Goal: Communication & Community: Answer question/provide support

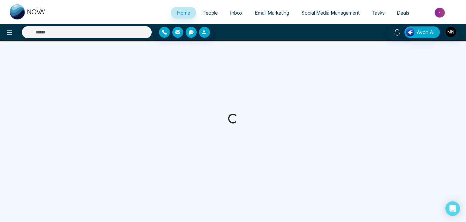
select select "*"
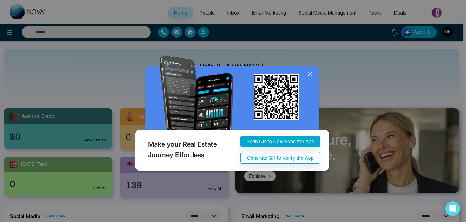
click at [308, 76] on icon at bounding box center [310, 74] width 4 height 4
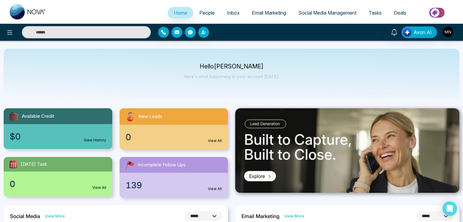
click at [200, 11] on span "People" at bounding box center [206, 13] width 15 height 6
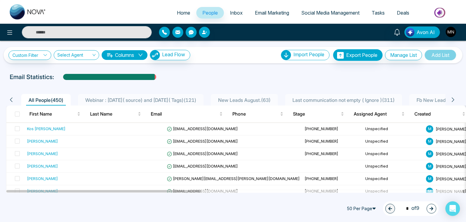
click at [60, 206] on div "50 Per Page 1 * of 9" at bounding box center [233, 208] width 466 height 27
drag, startPoint x: 169, startPoint y: 190, endPoint x: 42, endPoint y: 201, distance: 127.3
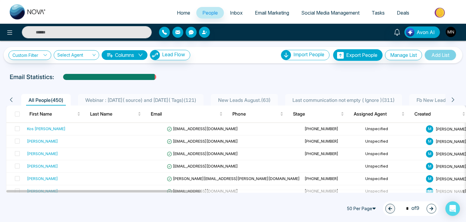
click at [454, 99] on icon at bounding box center [452, 99] width 5 height 5
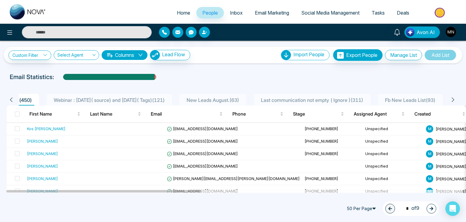
click at [454, 99] on icon at bounding box center [452, 99] width 5 height 5
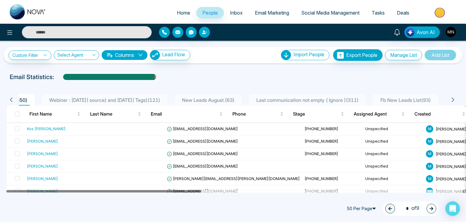
drag, startPoint x: 182, startPoint y: 191, endPoint x: 115, endPoint y: 196, distance: 66.7
click at [10, 101] on icon at bounding box center [10, 99] width 5 height 5
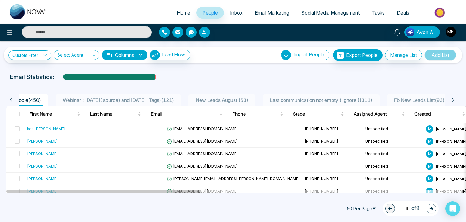
click at [10, 101] on icon at bounding box center [10, 99] width 5 height 5
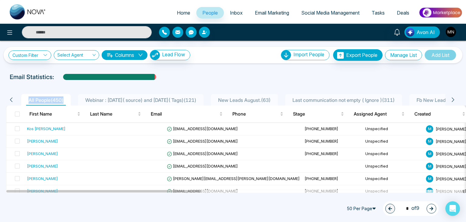
click at [10, 101] on icon at bounding box center [10, 99] width 5 height 5
click at [119, 97] on span "Webinar : 17 July( source) and 6 August( Tags) ( 121 )" at bounding box center [141, 100] width 116 height 6
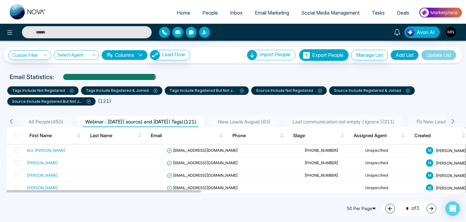
scroll to position [61, 0]
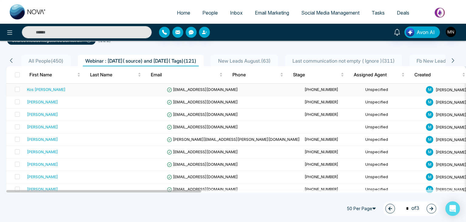
click at [29, 202] on div "50 Per Page 1 * of 3" at bounding box center [233, 208] width 466 height 27
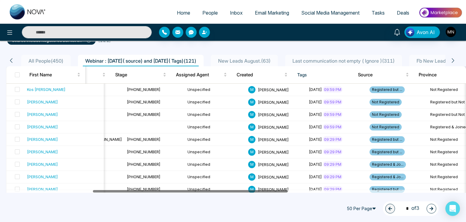
scroll to position [0, 204]
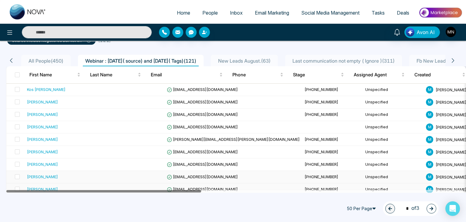
drag, startPoint x: 153, startPoint y: 190, endPoint x: 87, endPoint y: 180, distance: 66.8
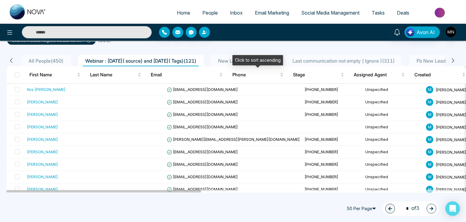
click at [265, 58] on div "Click to sort ascending" at bounding box center [258, 60] width 51 height 10
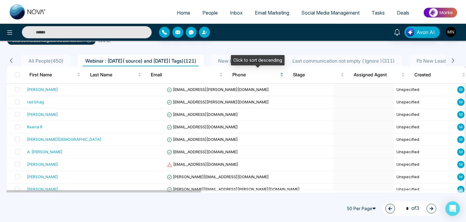
click at [281, 74] on div "Phone" at bounding box center [258, 74] width 51 height 7
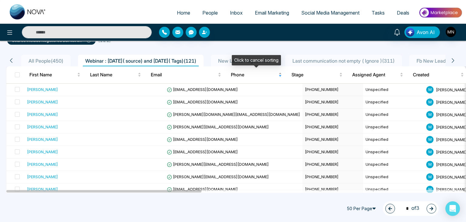
click at [251, 73] on span "Phone" at bounding box center [254, 74] width 46 height 7
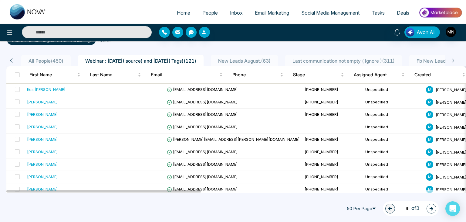
click at [255, 59] on span "New Leads August. ( 63 )" at bounding box center [244, 61] width 57 height 6
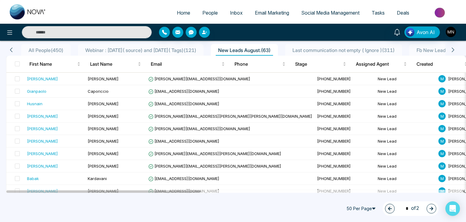
scroll to position [50, 0]
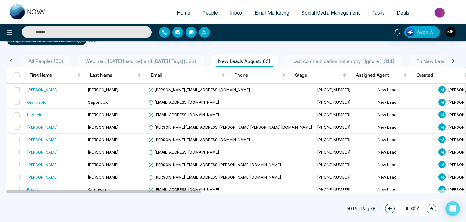
click at [124, 30] on input "text" at bounding box center [87, 32] width 130 height 12
click at [100, 30] on input "*****" at bounding box center [87, 32] width 130 height 12
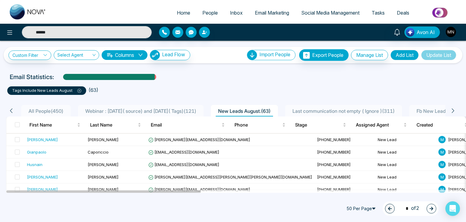
drag, startPoint x: 60, startPoint y: 32, endPoint x: 6, endPoint y: 41, distance: 54.8
click at [6, 41] on div "**********" at bounding box center [233, 111] width 466 height 222
click at [94, 33] on input "*****" at bounding box center [87, 32] width 130 height 12
type input "**********"
drag, startPoint x: 94, startPoint y: 33, endPoint x: 11, endPoint y: 39, distance: 82.8
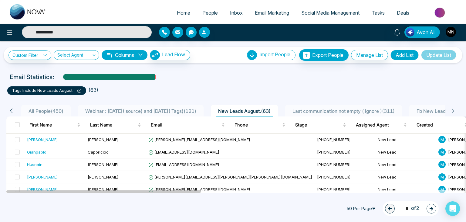
click at [11, 39] on div "**********" at bounding box center [233, 32] width 466 height 17
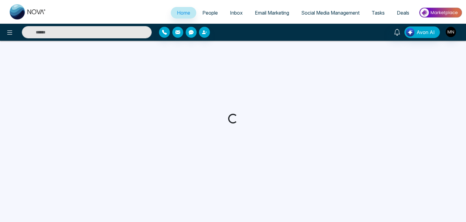
select select "*"
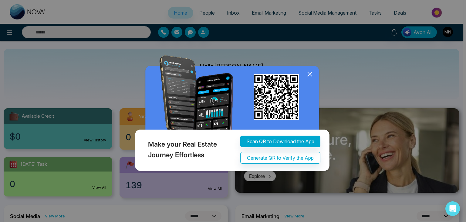
click at [310, 73] on icon at bounding box center [309, 74] width 9 height 9
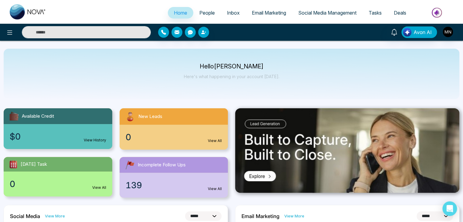
click at [114, 33] on input "text" at bounding box center [86, 32] width 129 height 12
click at [77, 36] on input "*****" at bounding box center [86, 32] width 129 height 12
type input "**********"
drag, startPoint x: 72, startPoint y: 33, endPoint x: 12, endPoint y: 39, distance: 61.0
click at [12, 39] on div "**********" at bounding box center [231, 32] width 463 height 17
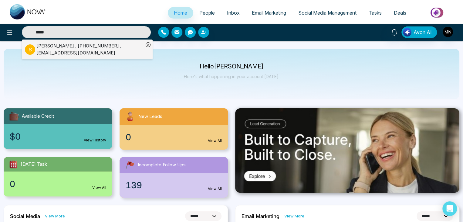
type input "*****"
click at [48, 47] on div "[PERSON_NAME] , [PHONE_NUMBER] , [EMAIL_ADDRESS][DOMAIN_NAME]" at bounding box center [89, 49] width 107 height 14
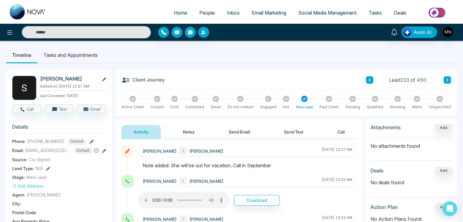
click at [110, 33] on input "text" at bounding box center [86, 32] width 129 height 12
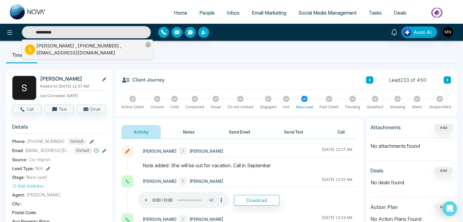
type input "**********"
click at [100, 53] on div "[PERSON_NAME] , [PHONE_NUMBER] , [EMAIL_ADDRESS][DOMAIN_NAME]" at bounding box center [89, 49] width 107 height 14
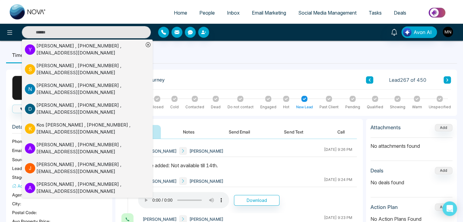
scroll to position [152, 0]
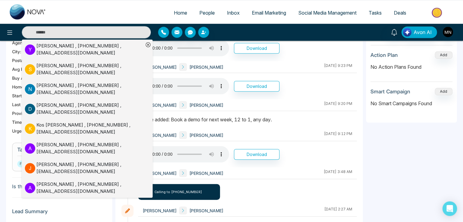
click at [284, 139] on div "[PERSON_NAME] [PERSON_NAME] [DATE] 9:12 PM" at bounding box center [247, 135] width 219 height 12
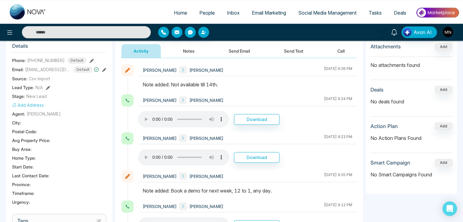
scroll to position [30, 0]
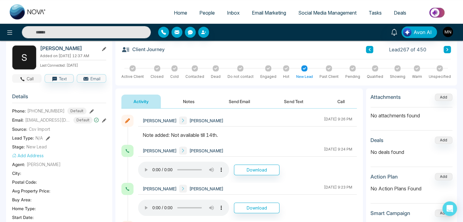
click at [27, 77] on button "Call" at bounding box center [26, 78] width 29 height 8
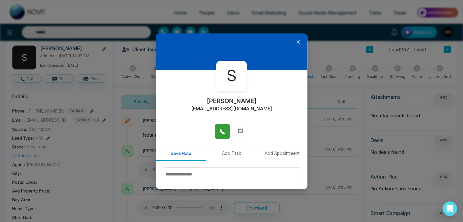
click at [220, 130] on icon at bounding box center [222, 131] width 5 height 5
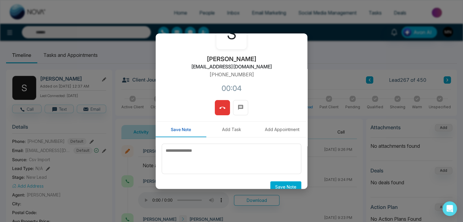
scroll to position [52, 0]
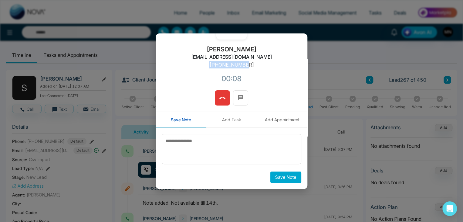
drag, startPoint x: 249, startPoint y: 64, endPoint x: 212, endPoint y: 64, distance: 36.7
click at [212, 64] on p "[PHONE_NUMBER]" at bounding box center [231, 64] width 45 height 7
copy p "[PHONE_NUMBER]"
click at [222, 101] on span at bounding box center [222, 97] width 6 height 9
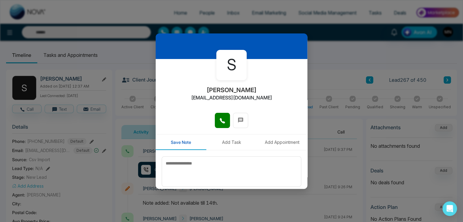
scroll to position [0, 0]
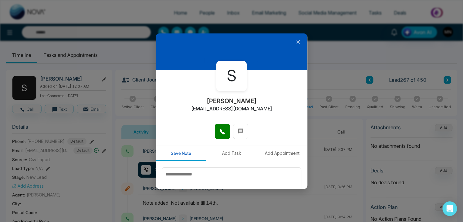
click at [296, 39] on icon at bounding box center [298, 42] width 6 height 6
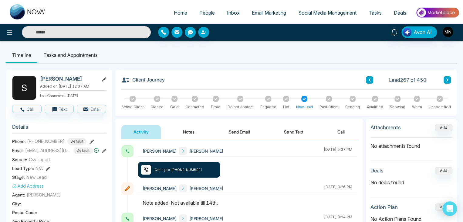
click at [193, 133] on button "Notes" at bounding box center [189, 132] width 36 height 14
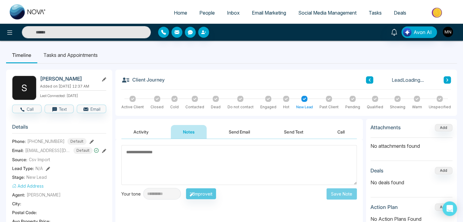
click at [206, 161] on textarea at bounding box center [239, 165] width 236 height 40
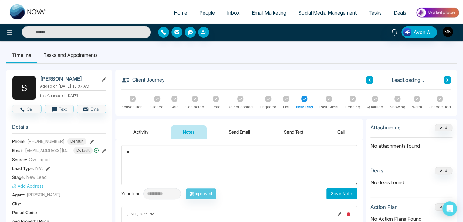
type textarea "*"
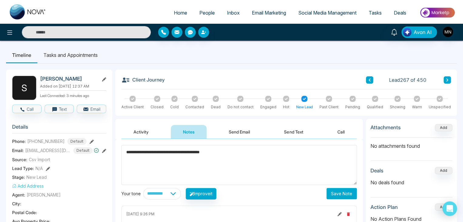
click at [227, 152] on textarea "**********" at bounding box center [239, 165] width 236 height 40
type textarea "**********"
click at [252, 202] on div "**********" at bounding box center [239, 219] width 248 height 161
click at [337, 194] on button "Save Note" at bounding box center [342, 193] width 30 height 11
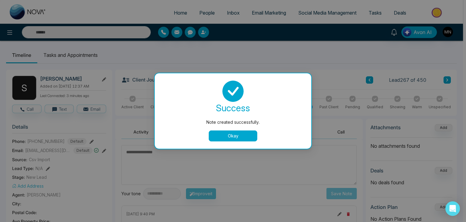
click at [231, 135] on button "Okay" at bounding box center [233, 135] width 49 height 11
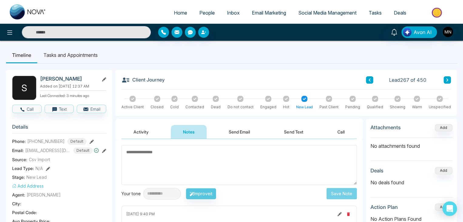
click at [135, 131] on button "Activity" at bounding box center [140, 132] width 39 height 14
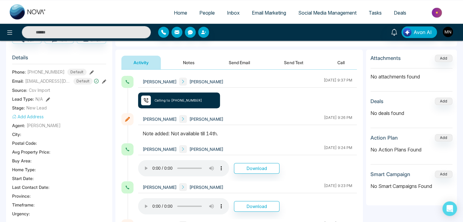
scroll to position [30, 0]
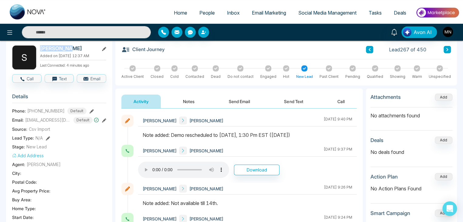
drag, startPoint x: 70, startPoint y: 47, endPoint x: 39, endPoint y: 49, distance: 31.3
click at [39, 49] on div "S [PERSON_NAME] Added on [DATE] 12:37 AM Last Connected: 4 minutes ago" at bounding box center [59, 57] width 94 height 24
copy h2 "[PERSON_NAME]"
click at [88, 31] on input "text" at bounding box center [86, 32] width 129 height 12
type input "******"
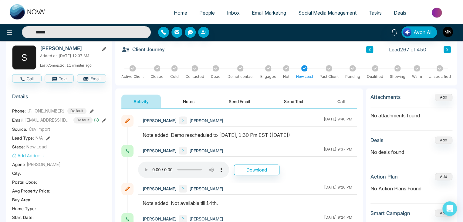
drag, startPoint x: 50, startPoint y: 34, endPoint x: 34, endPoint y: 37, distance: 16.0
click at [34, 37] on input "******" at bounding box center [86, 32] width 129 height 12
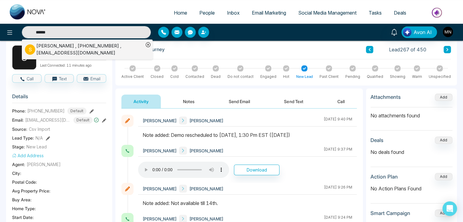
type input "******"
click at [73, 44] on div "[PERSON_NAME] , [PHONE_NUMBER] , [EMAIL_ADDRESS][DOMAIN_NAME]" at bounding box center [89, 49] width 107 height 14
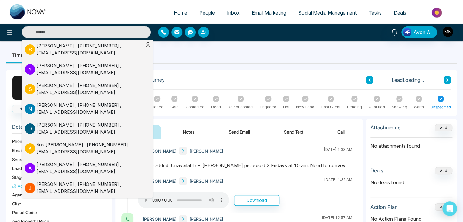
click at [254, 77] on div "Client Journey Lead Loading..." at bounding box center [286, 83] width 330 height 14
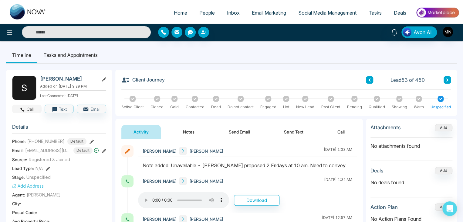
click at [29, 107] on button "Call" at bounding box center [26, 108] width 29 height 8
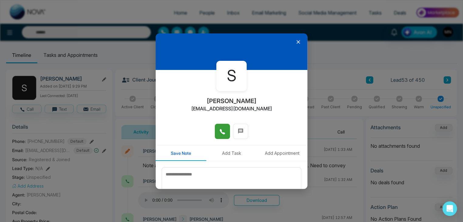
click at [219, 134] on icon at bounding box center [222, 131] width 6 height 6
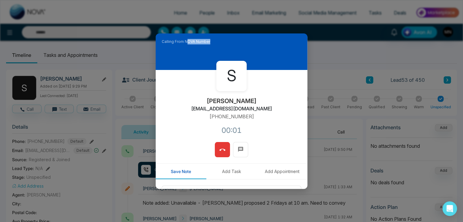
drag, startPoint x: 209, startPoint y: 40, endPoint x: 185, endPoint y: 67, distance: 35.9
click at [185, 67] on div "Calling From NOVA Number" at bounding box center [232, 51] width 152 height 36
click at [336, 113] on div "Calling From NOVA Number S [PERSON_NAME] [PERSON_NAME][EMAIL_ADDRESS][PERSON_NA…" at bounding box center [231, 111] width 463 height 222
click at [223, 151] on icon at bounding box center [222, 150] width 6 height 6
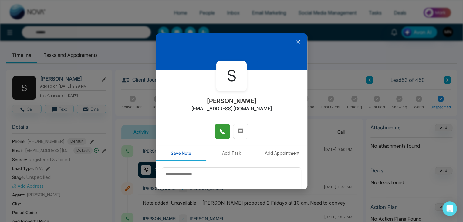
click at [295, 40] on icon at bounding box center [298, 42] width 6 height 6
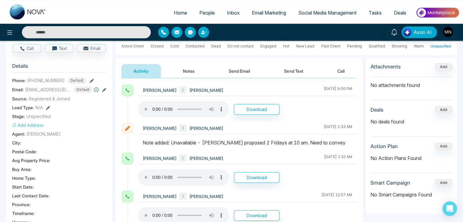
scroll to position [30, 0]
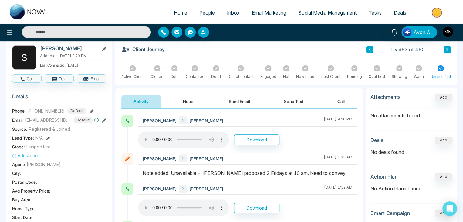
click at [90, 110] on icon at bounding box center [92, 111] width 4 height 4
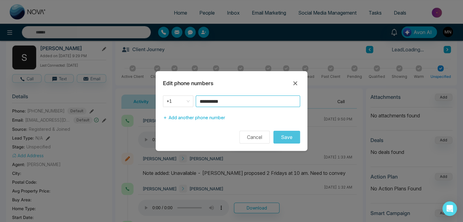
drag, startPoint x: 225, startPoint y: 103, endPoint x: 189, endPoint y: 108, distance: 36.5
click at [189, 108] on div "**********" at bounding box center [232, 109] width 152 height 28
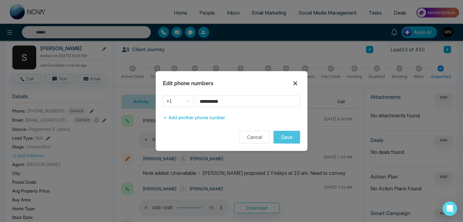
click at [294, 83] on icon at bounding box center [295, 83] width 7 height 7
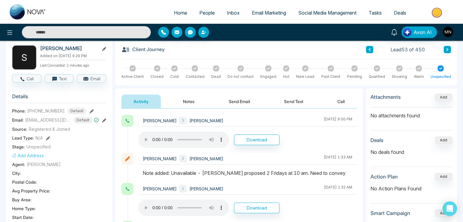
click at [90, 111] on icon at bounding box center [92, 111] width 4 height 4
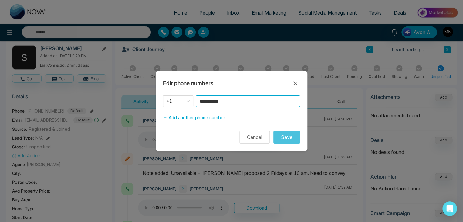
drag, startPoint x: 244, startPoint y: 104, endPoint x: 185, endPoint y: 108, distance: 59.0
click at [185, 108] on div "**********" at bounding box center [232, 109] width 152 height 28
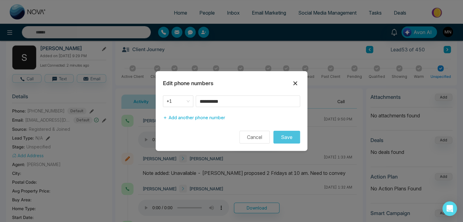
click at [296, 84] on icon at bounding box center [296, 83] width 4 height 4
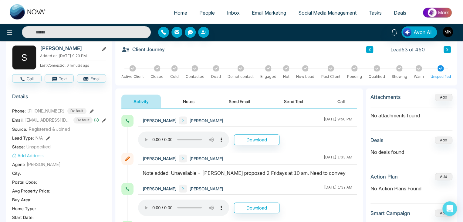
click at [90, 109] on icon at bounding box center [92, 111] width 4 height 4
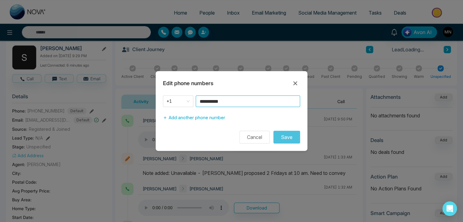
drag, startPoint x: 229, startPoint y: 101, endPoint x: 185, endPoint y: 110, distance: 45.9
click at [185, 110] on div "**********" at bounding box center [232, 109] width 152 height 28
click at [296, 84] on icon at bounding box center [296, 83] width 4 height 4
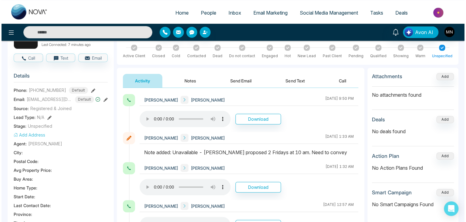
scroll to position [0, 0]
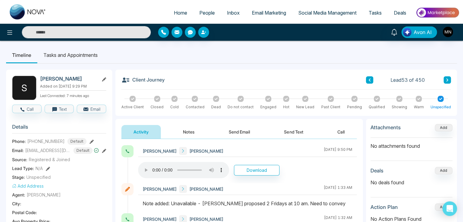
click at [191, 134] on button "Notes" at bounding box center [189, 132] width 36 height 14
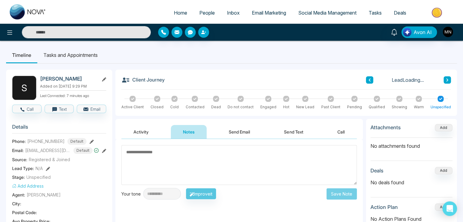
click at [217, 161] on textarea at bounding box center [239, 165] width 236 height 40
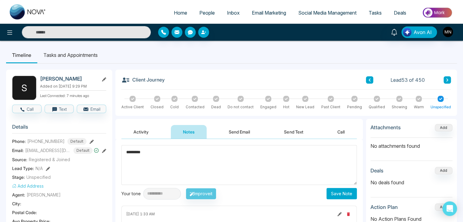
type textarea "*********"
click at [351, 195] on button "Save Note" at bounding box center [342, 193] width 30 height 11
click at [90, 31] on input "text" at bounding box center [86, 32] width 129 height 12
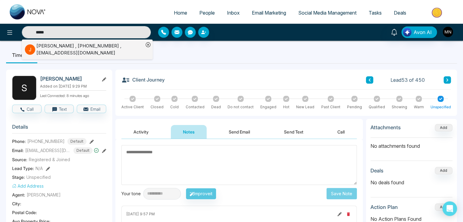
type input "*****"
click at [74, 49] on div "[PERSON_NAME] , [PHONE_NUMBER] , [EMAIL_ADDRESS][DOMAIN_NAME]" at bounding box center [89, 49] width 107 height 14
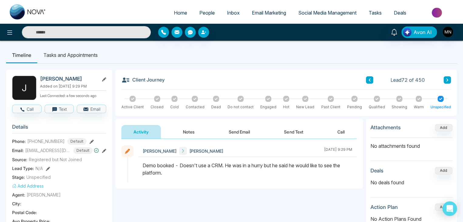
click at [291, 129] on button "Send Text" at bounding box center [293, 132] width 43 height 14
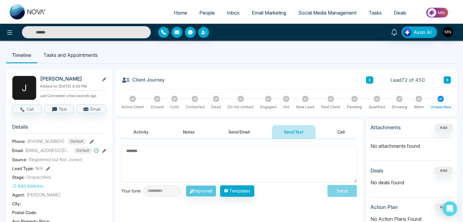
click at [232, 17] on link "Inbox" at bounding box center [233, 13] width 25 height 12
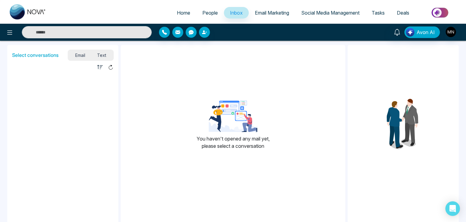
click at [105, 55] on span "Text" at bounding box center [101, 55] width 21 height 8
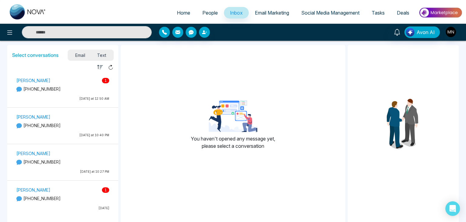
click at [61, 85] on div "[PERSON_NAME] 1 [PHONE_NUMBER] [DATE] at 12:50 AM" at bounding box center [62, 89] width 99 height 27
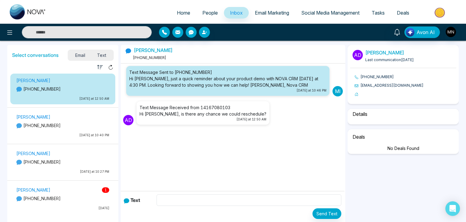
select select "*"
select select "**********"
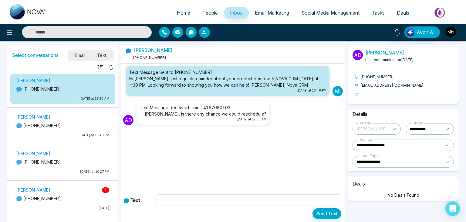
click at [63, 201] on p "[PHONE_NUMBER]" at bounding box center [62, 198] width 93 height 6
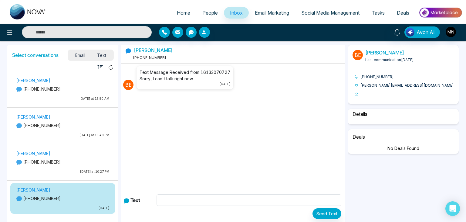
select select "****"
select select "**********"
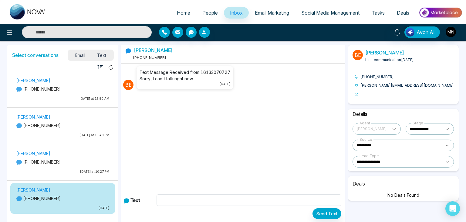
click at [72, 30] on input "text" at bounding box center [87, 32] width 130 height 12
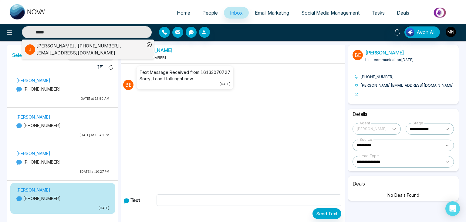
type input "*****"
click at [62, 47] on div "[PERSON_NAME] , [PHONE_NUMBER] , [EMAIL_ADDRESS][DOMAIN_NAME]" at bounding box center [90, 49] width 108 height 14
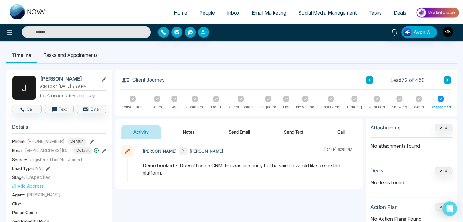
click at [289, 126] on button "Send Text" at bounding box center [293, 132] width 43 height 14
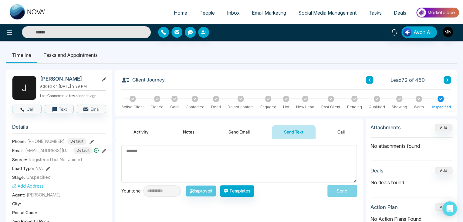
paste textarea "**********"
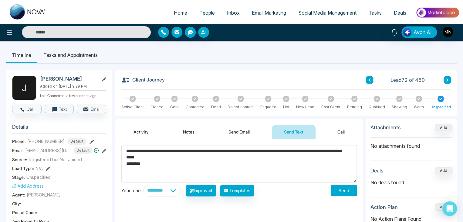
drag, startPoint x: 155, startPoint y: 150, endPoint x: 149, endPoint y: 151, distance: 6.3
click at [149, 151] on textarea "**********" at bounding box center [239, 163] width 236 height 37
drag, startPoint x: 156, startPoint y: 151, endPoint x: 132, endPoint y: 150, distance: 24.0
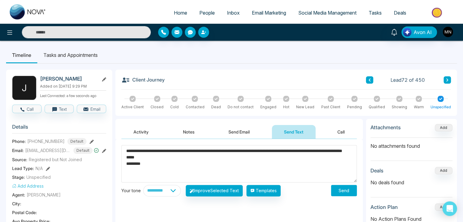
click at [132, 150] on textarea "**********" at bounding box center [239, 163] width 236 height 37
drag, startPoint x: 305, startPoint y: 150, endPoint x: 293, endPoint y: 152, distance: 12.7
click at [293, 152] on textarea "**********" at bounding box center [239, 163] width 236 height 37
type textarea "**********"
click at [351, 191] on button "Send" at bounding box center [344, 190] width 26 height 11
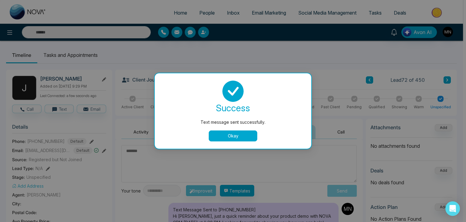
click at [254, 135] on button "Okay" at bounding box center [233, 135] width 49 height 11
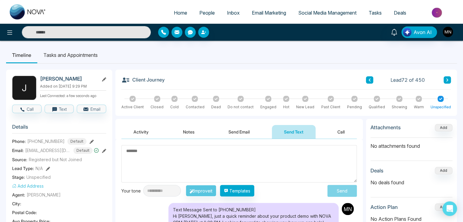
click at [93, 29] on input "text" at bounding box center [86, 32] width 129 height 12
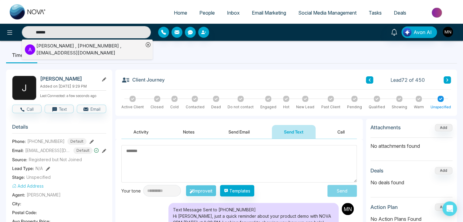
type input "*****"
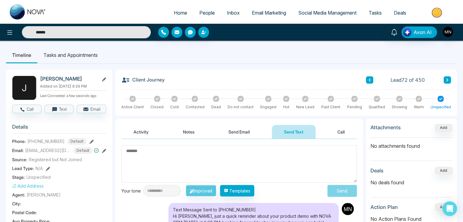
click at [42, 49] on li "Tasks and Appointments" at bounding box center [70, 55] width 66 height 16
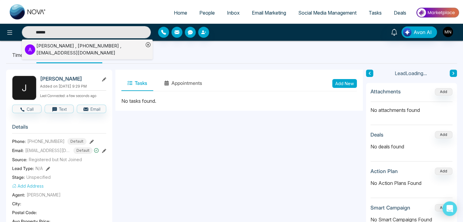
click at [24, 53] on ul "A [PERSON_NAME] , [PHONE_NUMBER] , [EMAIL_ADDRESS][DOMAIN_NAME]" at bounding box center [87, 49] width 131 height 20
click at [44, 48] on div "[PERSON_NAME] , [PHONE_NUMBER] , [EMAIL_ADDRESS][DOMAIN_NAME]" at bounding box center [89, 49] width 107 height 14
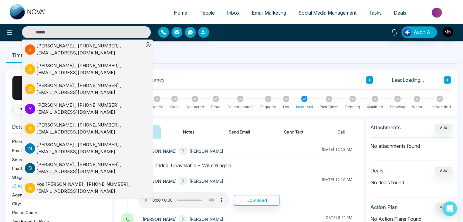
click at [227, 134] on button "Send Email" at bounding box center [240, 132] width 46 height 14
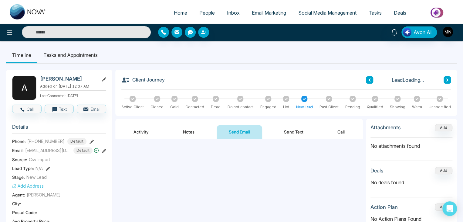
click at [146, 128] on button "Activity" at bounding box center [140, 132] width 39 height 14
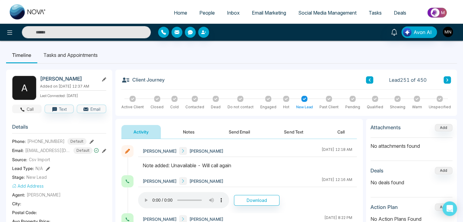
click at [32, 112] on button "Call" at bounding box center [26, 108] width 29 height 8
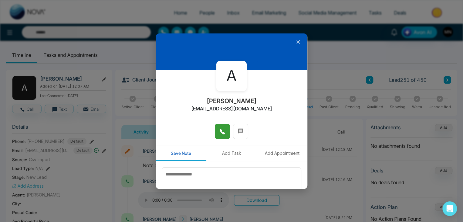
click at [223, 137] on button at bounding box center [222, 131] width 15 height 15
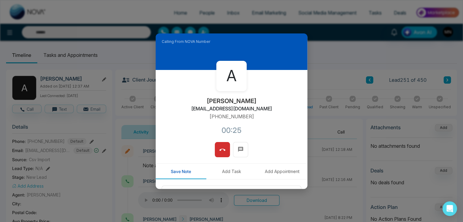
click at [219, 146] on span at bounding box center [222, 149] width 6 height 9
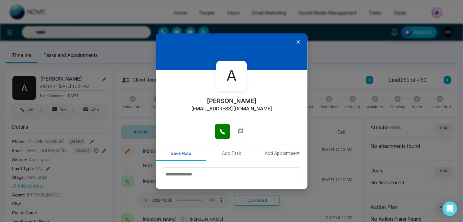
click at [295, 40] on icon at bounding box center [298, 42] width 6 height 6
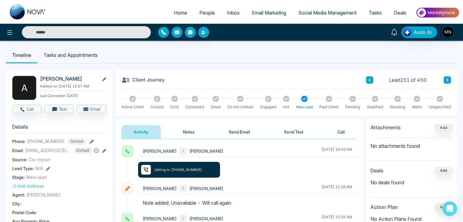
click at [89, 140] on div "Phone: [PHONE_NUMBER] Default" at bounding box center [59, 141] width 94 height 7
click at [90, 141] on icon at bounding box center [92, 141] width 4 height 4
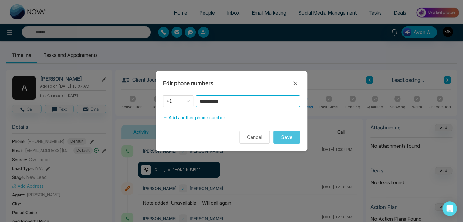
drag, startPoint x: 239, startPoint y: 101, endPoint x: 191, endPoint y: 109, distance: 48.8
click at [191, 109] on div "**********" at bounding box center [232, 109] width 152 height 28
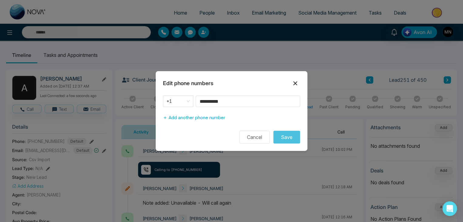
click at [295, 84] on icon at bounding box center [295, 83] width 7 height 7
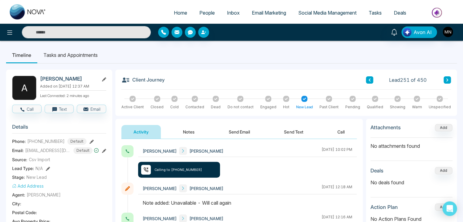
click at [191, 131] on button "Notes" at bounding box center [189, 132] width 36 height 14
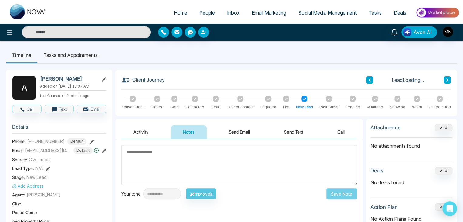
click at [242, 149] on textarea at bounding box center [239, 165] width 236 height 40
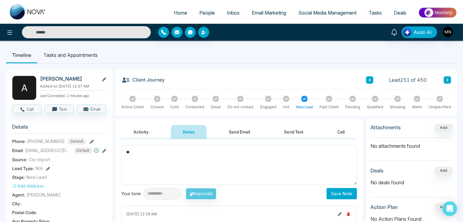
type textarea "*"
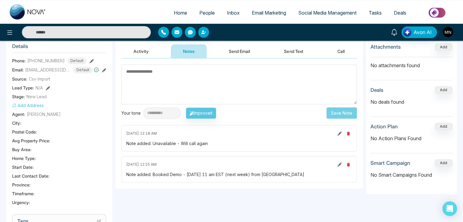
scroll to position [91, 0]
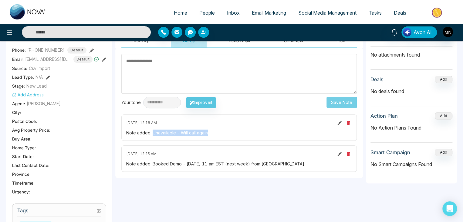
drag, startPoint x: 209, startPoint y: 132, endPoint x: 153, endPoint y: 134, distance: 56.2
click at [153, 134] on div "Note added: Unavailable - Will call again" at bounding box center [239, 132] width 226 height 6
copy div "Unavailable - Will call again"
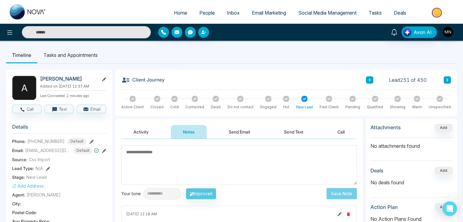
click at [168, 151] on textarea at bounding box center [239, 165] width 236 height 40
paste textarea "**********"
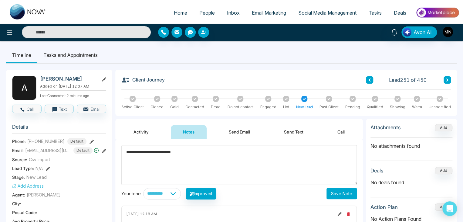
click at [150, 153] on textarea "**********" at bounding box center [239, 165] width 236 height 40
type textarea "**********"
click at [329, 192] on button "Save Note" at bounding box center [342, 193] width 30 height 11
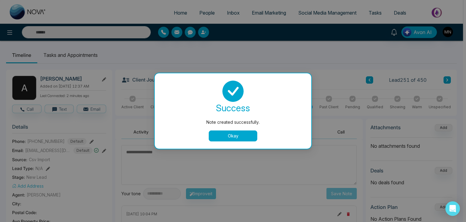
click at [234, 131] on button "Okay" at bounding box center [233, 135] width 49 height 11
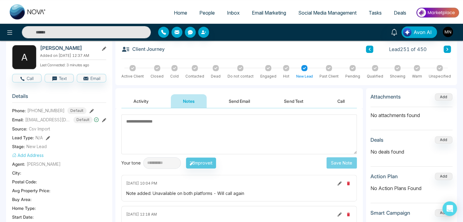
scroll to position [61, 0]
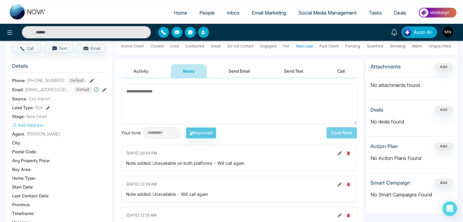
click at [134, 69] on button "Activity" at bounding box center [140, 71] width 39 height 14
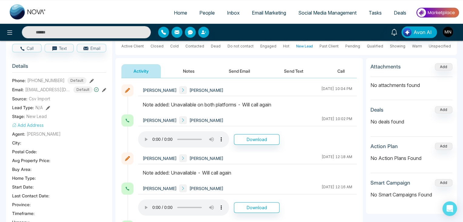
click at [112, 30] on input "text" at bounding box center [86, 32] width 129 height 12
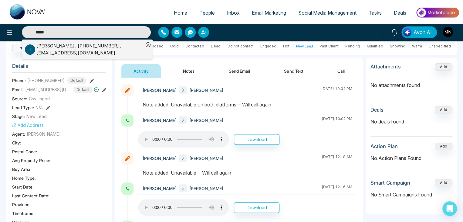
type input "****"
click at [81, 48] on div "[PERSON_NAME] , [PHONE_NUMBER] , [EMAIL_ADDRESS][DOMAIN_NAME]" at bounding box center [89, 49] width 107 height 14
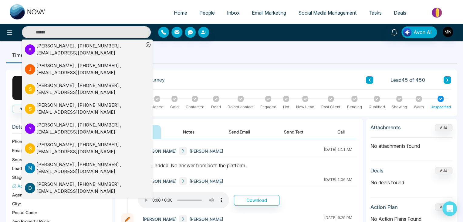
click at [186, 70] on div "Client Journey Lead 45 of 450 Active Client Closed Cold Contacted Dead Do not c…" at bounding box center [286, 93] width 342 height 46
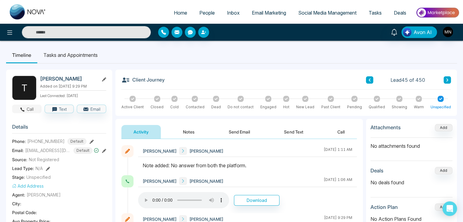
click at [32, 106] on button "Call" at bounding box center [26, 108] width 29 height 8
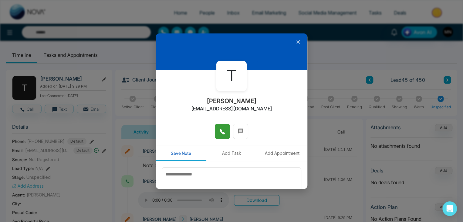
click at [220, 129] on icon at bounding box center [222, 131] width 6 height 6
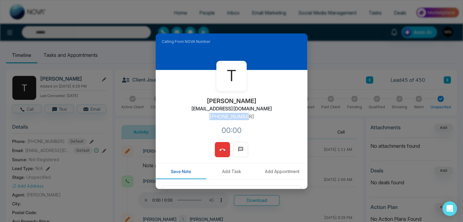
drag, startPoint x: 248, startPoint y: 117, endPoint x: 206, endPoint y: 121, distance: 42.4
click at [206, 121] on div "T [PERSON_NAME] [EMAIL_ADDRESS][DOMAIN_NAME] [PHONE_NUMBER]:00" at bounding box center [232, 106] width 152 height 72
copy p "[PHONE_NUMBER]"
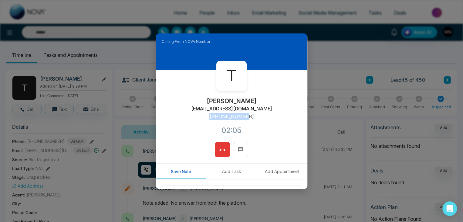
click at [222, 151] on icon at bounding box center [222, 150] width 6 height 6
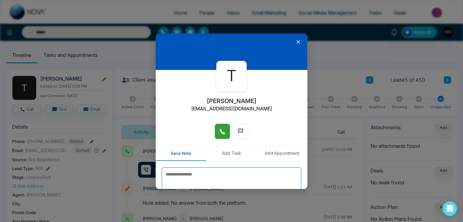
click at [252, 178] on textarea at bounding box center [232, 182] width 140 height 30
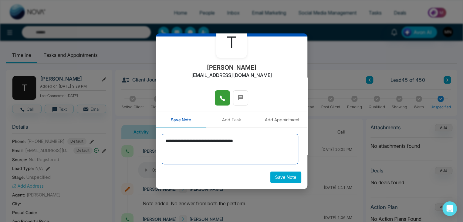
type textarea "**********"
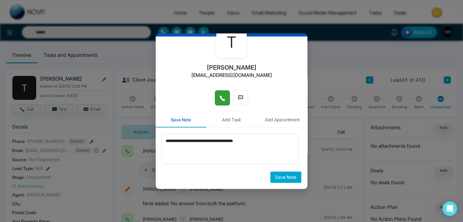
click at [285, 176] on button "Save Note" at bounding box center [285, 176] width 31 height 11
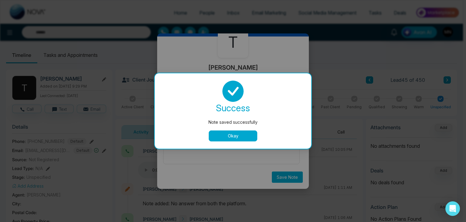
click at [237, 137] on button "Okay" at bounding box center [233, 135] width 49 height 11
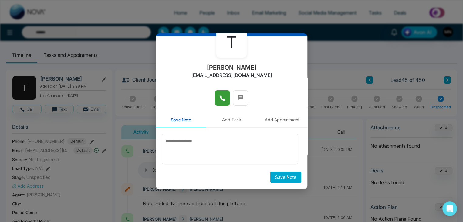
scroll to position [0, 0]
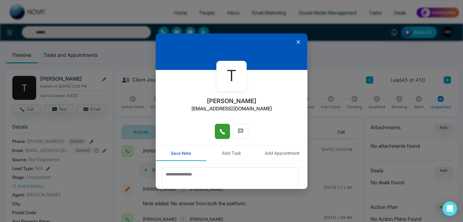
click at [297, 43] on icon at bounding box center [299, 42] width 4 height 4
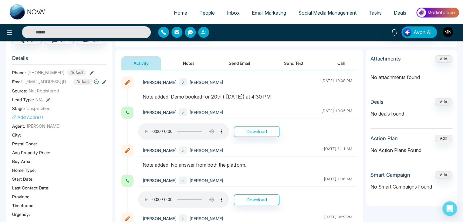
scroll to position [30, 0]
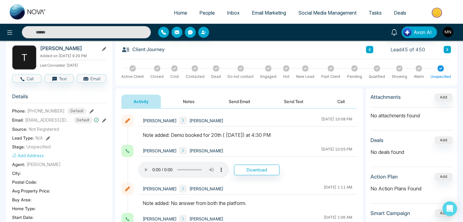
click at [83, 35] on input "text" at bounding box center [86, 32] width 129 height 12
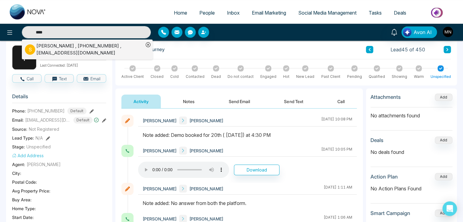
type input "****"
click at [69, 55] on div "[PERSON_NAME] , [PHONE_NUMBER] , [EMAIL_ADDRESS][DOMAIN_NAME]" at bounding box center [89, 49] width 107 height 14
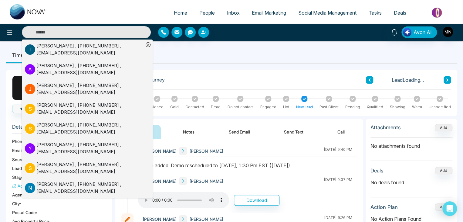
click at [183, 132] on button "Notes" at bounding box center [189, 132] width 36 height 14
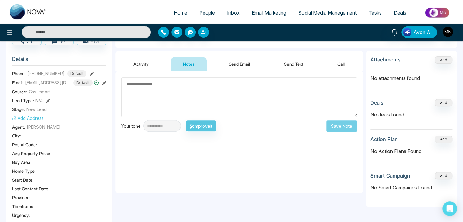
scroll to position [121, 0]
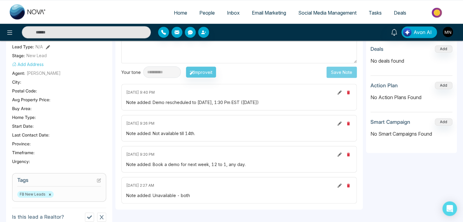
click at [338, 91] on icon at bounding box center [340, 92] width 4 height 4
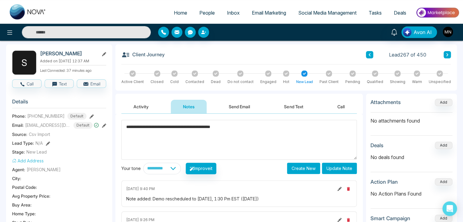
scroll to position [61, 0]
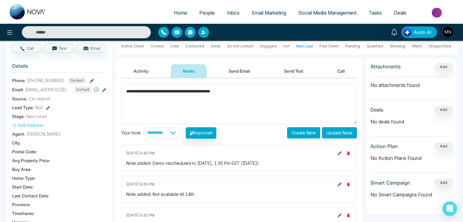
click at [189, 163] on div "Note added: Demo rescheduled to [DATE], 1:30 Pm EST ([DATE])" at bounding box center [239, 163] width 226 height 6
drag, startPoint x: 195, startPoint y: 162, endPoint x: 164, endPoint y: 164, distance: 30.7
click at [164, 164] on div "Note added: Demo rescheduled to [DATE], 1:30 Pm EST ([DATE])" at bounding box center [239, 163] width 226 height 6
drag, startPoint x: 169, startPoint y: 91, endPoint x: 138, endPoint y: 93, distance: 31.1
click at [138, 93] on textarea "**********" at bounding box center [239, 104] width 236 height 40
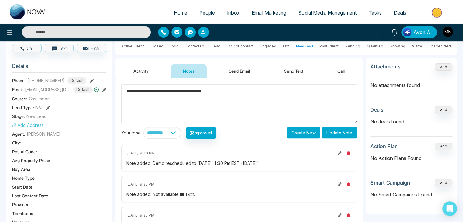
type textarea "**********"
click at [352, 133] on button "Update Note" at bounding box center [339, 132] width 35 height 11
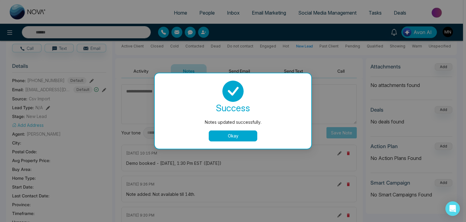
click at [243, 139] on button "Okay" at bounding box center [233, 135] width 49 height 11
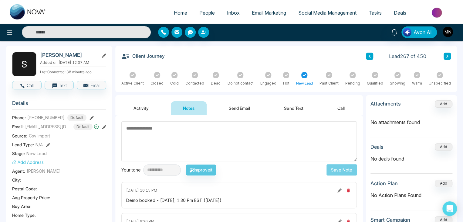
scroll to position [0, 0]
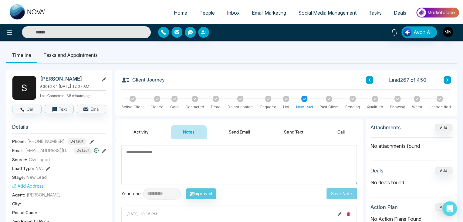
click at [58, 35] on input "text" at bounding box center [86, 32] width 129 height 12
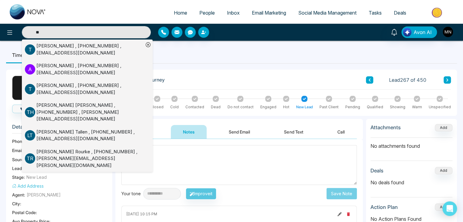
scroll to position [30, 0]
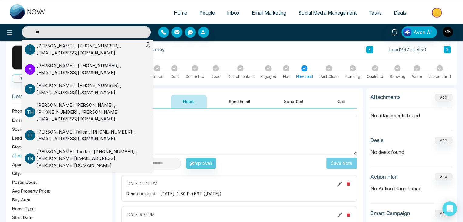
type input "**"
click at [77, 53] on div "[PERSON_NAME] , [PHONE_NUMBER] , [EMAIL_ADDRESS][DOMAIN_NAME]" at bounding box center [89, 49] width 107 height 14
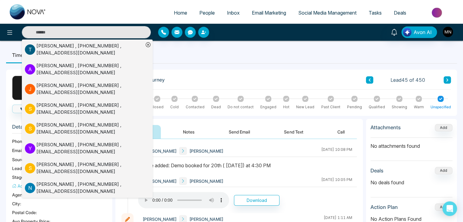
click at [245, 156] on div "[PERSON_NAME] [PERSON_NAME] [DATE] 10:08 PM" at bounding box center [247, 151] width 219 height 12
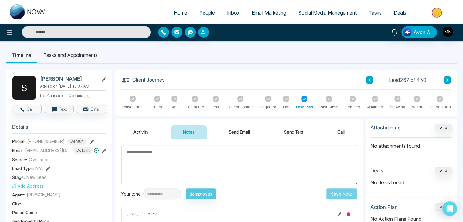
click at [95, 30] on input "text" at bounding box center [86, 32] width 129 height 12
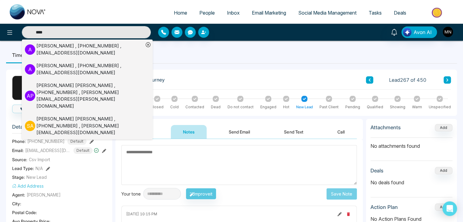
type input "****"
click at [86, 63] on div "[PERSON_NAME] , [PHONE_NUMBER] , [PERSON_NAME][EMAIL_ADDRESS][DOMAIN_NAME]" at bounding box center [89, 69] width 107 height 14
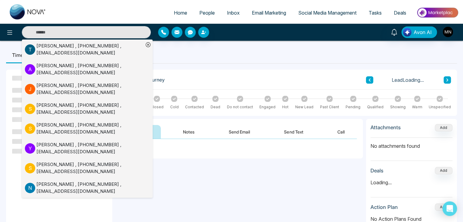
click at [251, 118] on div "**********" at bounding box center [286, 181] width 342 height 222
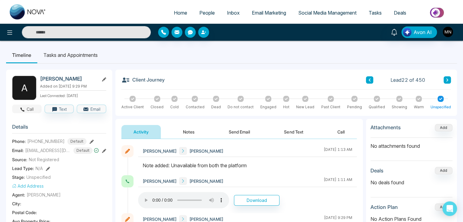
click at [33, 110] on button "Call" at bounding box center [26, 108] width 29 height 8
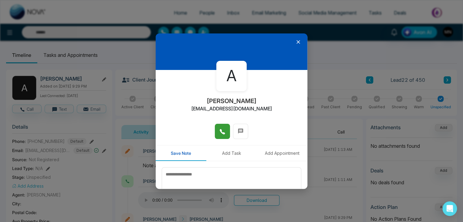
click at [220, 130] on icon at bounding box center [222, 131] width 5 height 5
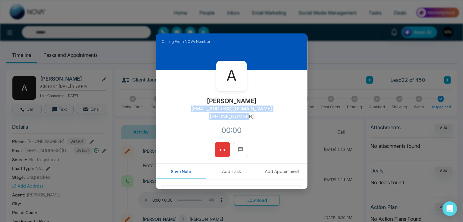
drag, startPoint x: 252, startPoint y: 117, endPoint x: 198, endPoint y: 121, distance: 53.9
click at [198, 121] on div "A [PERSON_NAME] [PERSON_NAME][EMAIL_ADDRESS][DOMAIN_NAME] [PHONE_NUMBER]:00" at bounding box center [232, 106] width 152 height 72
click at [273, 127] on div "A [PERSON_NAME] [PERSON_NAME][EMAIL_ADDRESS][DOMAIN_NAME] [PHONE_NUMBER]:00" at bounding box center [232, 106] width 152 height 72
drag, startPoint x: 243, startPoint y: 117, endPoint x: 203, endPoint y: 119, distance: 39.8
click at [203, 119] on div "A [PERSON_NAME] [PERSON_NAME][EMAIL_ADDRESS][DOMAIN_NAME] [PHONE_NUMBER]:00" at bounding box center [232, 106] width 152 height 72
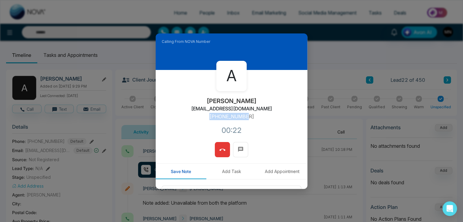
click at [217, 153] on button at bounding box center [222, 149] width 15 height 15
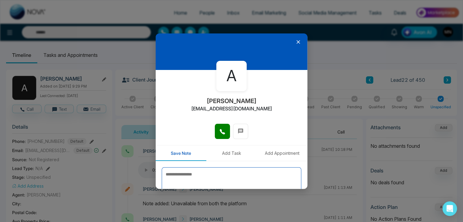
click at [227, 180] on textarea at bounding box center [232, 182] width 140 height 30
type textarea "*"
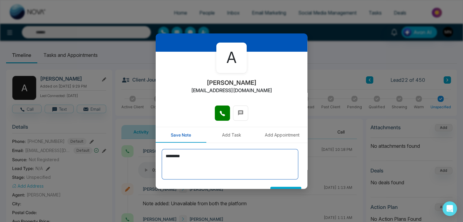
scroll to position [33, 0]
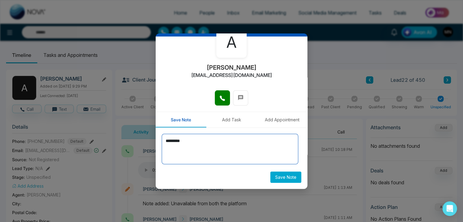
type textarea "*********"
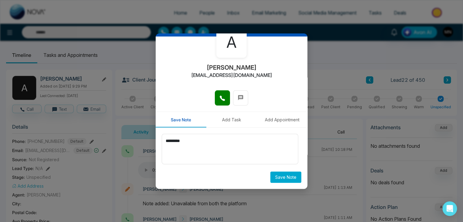
click at [291, 177] on button "Save Note" at bounding box center [285, 176] width 31 height 11
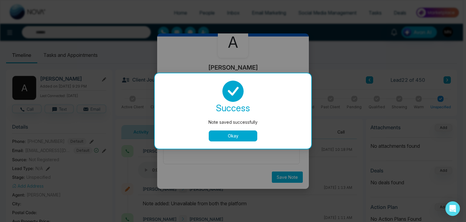
click at [246, 132] on button "Okay" at bounding box center [233, 135] width 49 height 11
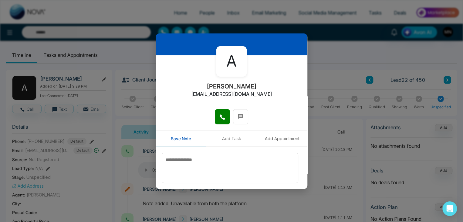
scroll to position [0, 0]
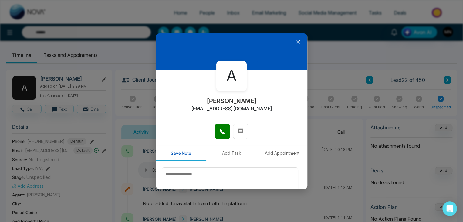
click at [295, 43] on icon at bounding box center [298, 42] width 6 height 6
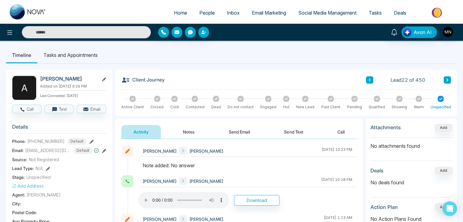
click at [69, 32] on input "text" at bounding box center [86, 32] width 129 height 12
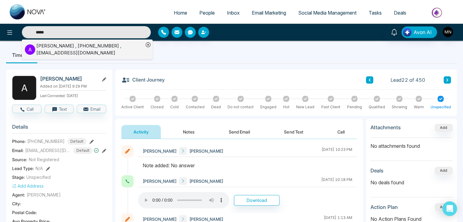
type input "*****"
click at [42, 52] on div "[PERSON_NAME] , [PHONE_NUMBER] , [EMAIL_ADDRESS][DOMAIN_NAME]" at bounding box center [89, 49] width 107 height 14
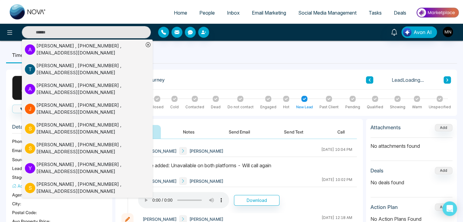
click at [319, 165] on div "Note added: Unavailable on both platforms - Will call again" at bounding box center [248, 164] width 210 height 7
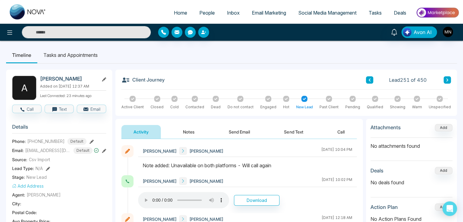
click at [104, 32] on input "text" at bounding box center [86, 32] width 129 height 12
type input "*"
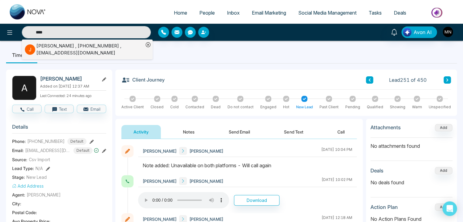
type input "****"
click at [69, 50] on div "[PERSON_NAME] , [PHONE_NUMBER] , [EMAIL_ADDRESS][DOMAIN_NAME]" at bounding box center [89, 49] width 107 height 14
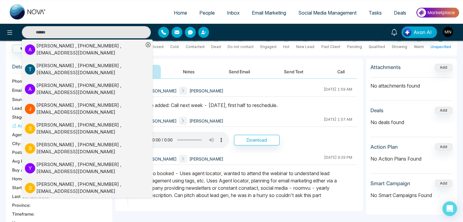
scroll to position [61, 0]
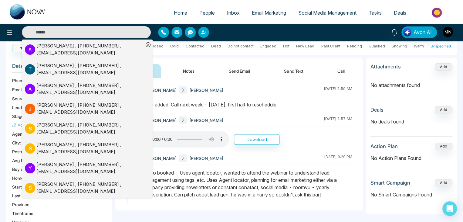
click at [293, 140] on div "Download" at bounding box center [247, 139] width 219 height 16
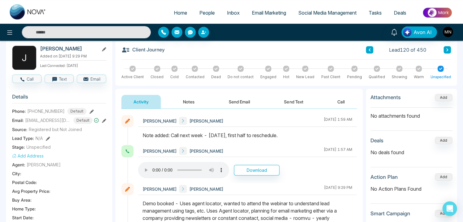
scroll to position [0, 0]
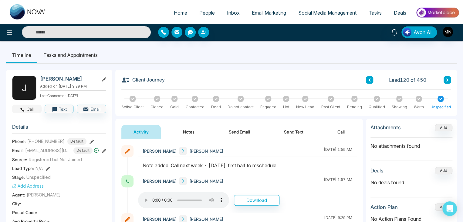
click at [24, 110] on icon "button" at bounding box center [22, 109] width 5 height 5
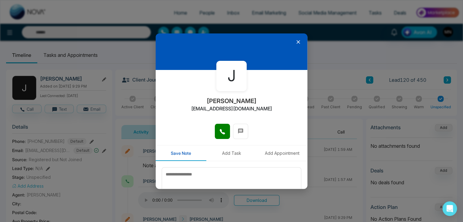
click at [220, 128] on icon at bounding box center [222, 131] width 6 height 6
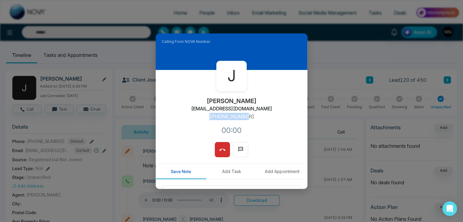
drag, startPoint x: 248, startPoint y: 117, endPoint x: 206, endPoint y: 120, distance: 41.4
click at [206, 120] on div "J [PERSON_NAME] [EMAIL_ADDRESS][DOMAIN_NAME] [PHONE_NUMBER]:00" at bounding box center [232, 106] width 152 height 72
copy p "[PHONE_NUMBER]"
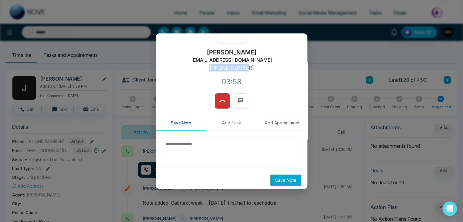
scroll to position [52, 0]
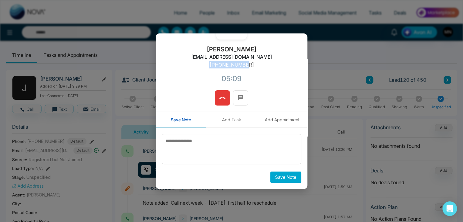
click at [222, 99] on icon at bounding box center [222, 98] width 6 height 6
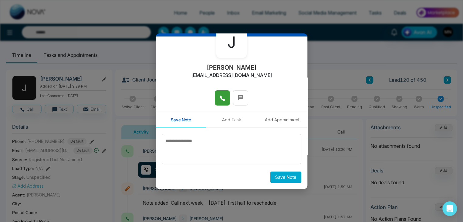
scroll to position [33, 0]
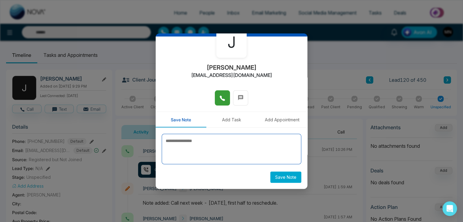
click at [224, 150] on textarea at bounding box center [232, 149] width 140 height 30
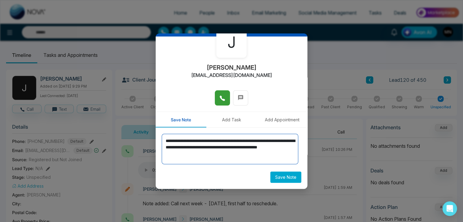
type textarea "**********"
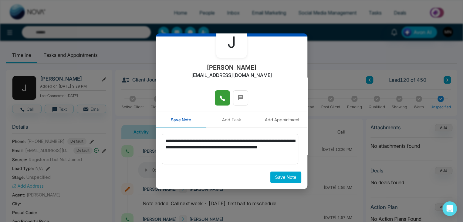
click at [279, 179] on button "Save Note" at bounding box center [285, 176] width 31 height 11
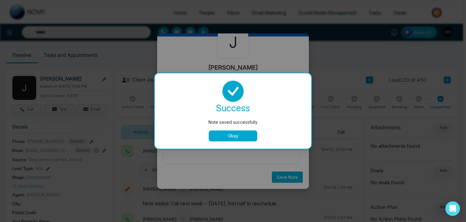
click at [227, 140] on button "Okay" at bounding box center [233, 135] width 49 height 11
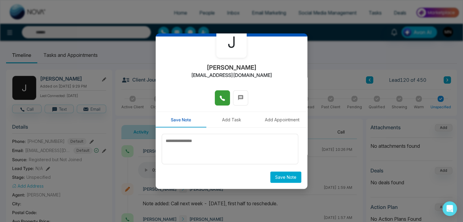
scroll to position [0, 0]
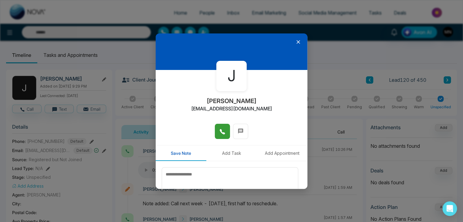
click at [295, 42] on icon at bounding box center [298, 42] width 6 height 6
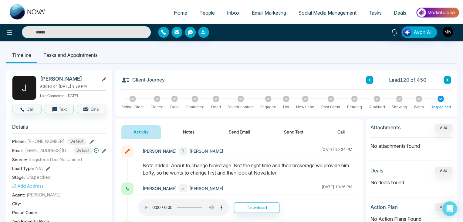
click at [92, 29] on input "text" at bounding box center [86, 32] width 129 height 12
type input "*****"
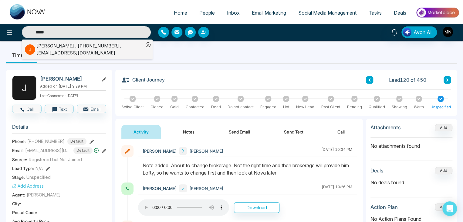
click at [106, 32] on input "*****" at bounding box center [86, 32] width 129 height 12
type input "*****"
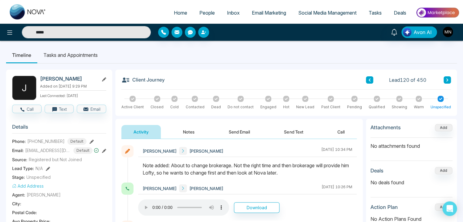
click at [106, 32] on input "*****" at bounding box center [86, 32] width 129 height 12
click at [102, 33] on input "text" at bounding box center [86, 32] width 129 height 12
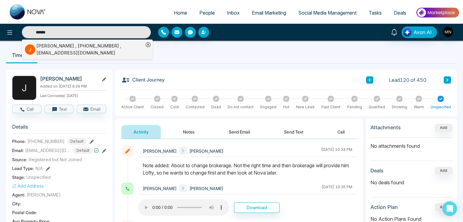
type input "*****"
click at [109, 44] on div "[PERSON_NAME] , [PHONE_NUMBER] , [EMAIL_ADDRESS][DOMAIN_NAME]" at bounding box center [89, 49] width 107 height 14
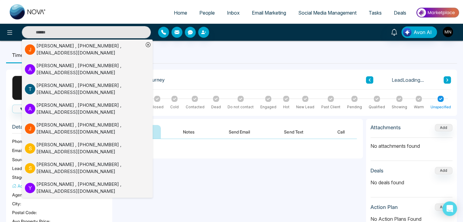
click at [272, 135] on button "Send Text" at bounding box center [293, 132] width 43 height 14
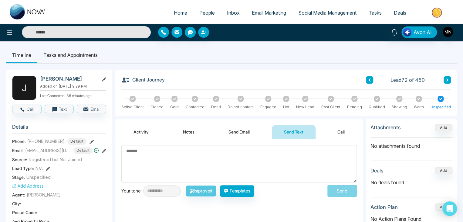
click at [160, 129] on button "Activity" at bounding box center [140, 132] width 39 height 14
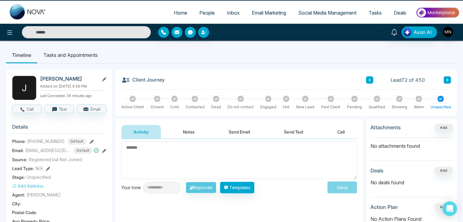
click at [138, 132] on button "Activity" at bounding box center [140, 132] width 39 height 14
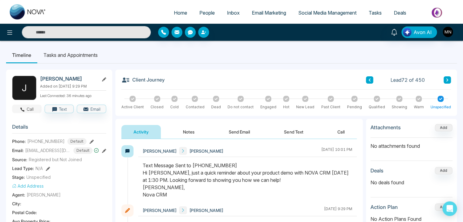
click at [24, 111] on icon "button" at bounding box center [22, 109] width 5 height 5
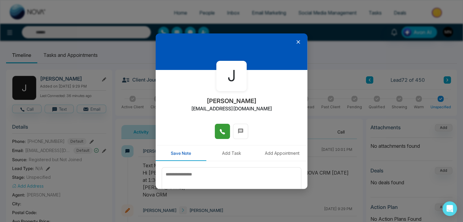
click at [215, 132] on button at bounding box center [222, 131] width 15 height 15
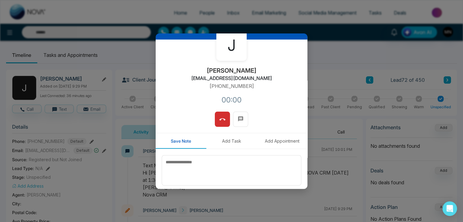
scroll to position [52, 0]
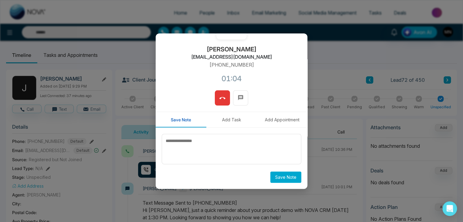
click at [221, 100] on icon at bounding box center [222, 98] width 6 height 6
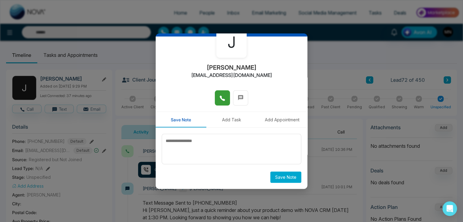
scroll to position [33, 0]
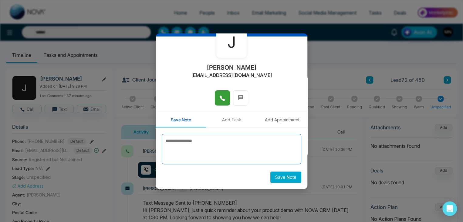
click at [222, 148] on textarea at bounding box center [232, 149] width 140 height 30
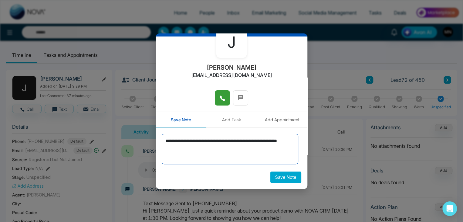
type textarea "**********"
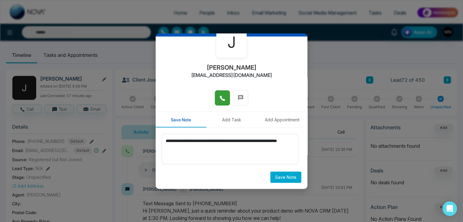
click at [285, 175] on button "Save Note" at bounding box center [285, 176] width 31 height 11
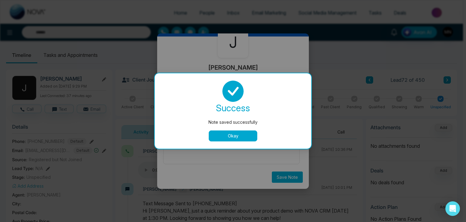
click at [239, 136] on button "Okay" at bounding box center [233, 135] width 49 height 11
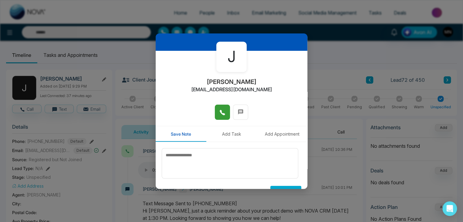
scroll to position [0, 0]
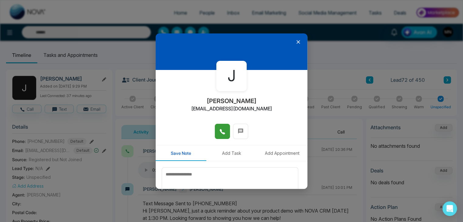
click at [297, 41] on icon at bounding box center [299, 42] width 4 height 4
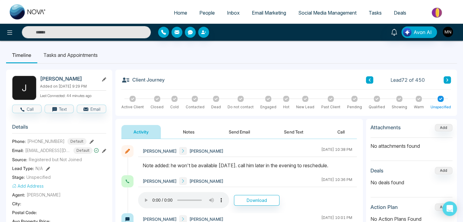
click at [61, 27] on input "text" at bounding box center [86, 32] width 129 height 12
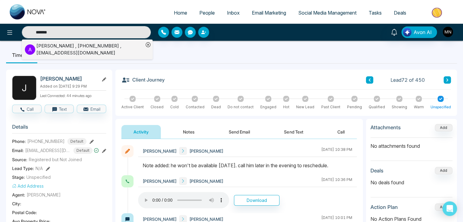
type input "*******"
click at [66, 55] on div "[PERSON_NAME] , [PHONE_NUMBER] , [EMAIL_ADDRESS][DOMAIN_NAME]" at bounding box center [89, 49] width 107 height 14
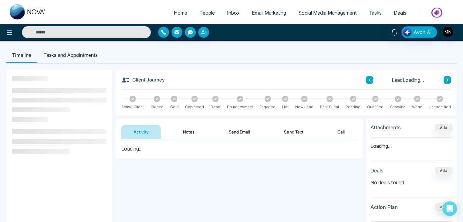
click at [225, 159] on div "**********" at bounding box center [239, 199] width 248 height 121
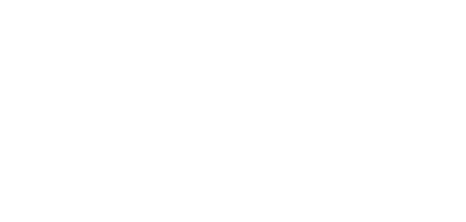
select select "*"
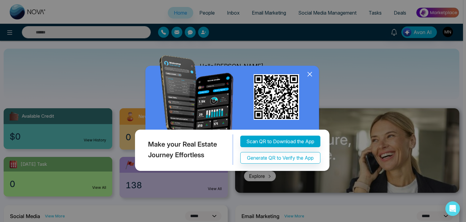
click at [305, 74] on icon at bounding box center [309, 74] width 9 height 9
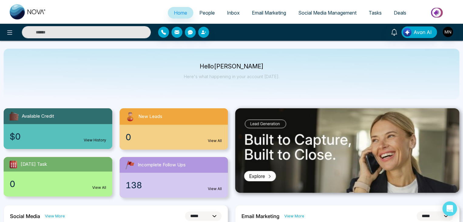
click at [115, 35] on input "text" at bounding box center [86, 32] width 129 height 12
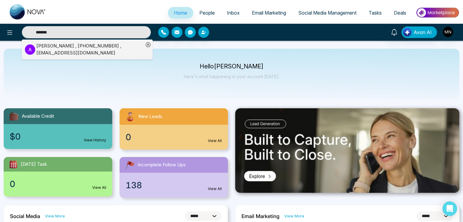
type input "*******"
click at [71, 53] on div "Abhinav Makol , +16475130000 , connect@9amrealtor.ca" at bounding box center [89, 49] width 107 height 14
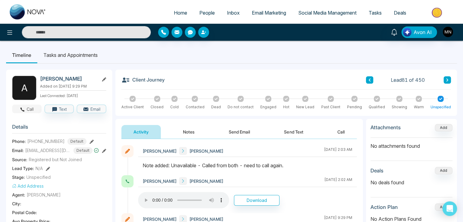
click at [32, 109] on button "Call" at bounding box center [26, 108] width 29 height 8
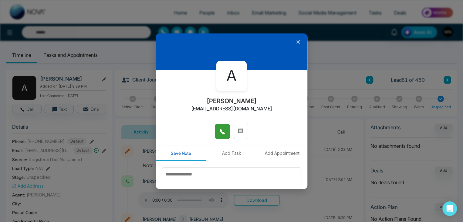
click at [219, 136] on button at bounding box center [222, 131] width 15 height 15
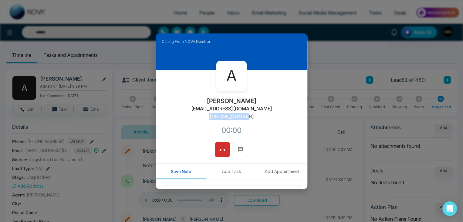
drag, startPoint x: 248, startPoint y: 115, endPoint x: 211, endPoint y: 115, distance: 37.0
click at [211, 115] on p "+16475130000" at bounding box center [231, 116] width 45 height 7
copy p "+16475130000"
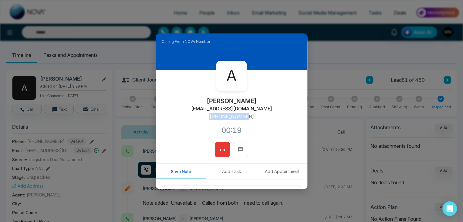
click at [223, 145] on span at bounding box center [222, 149] width 6 height 9
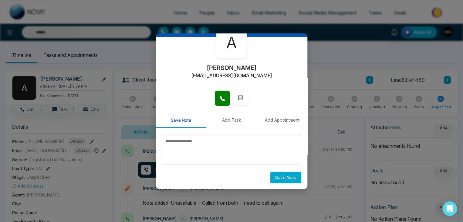
scroll to position [33, 0]
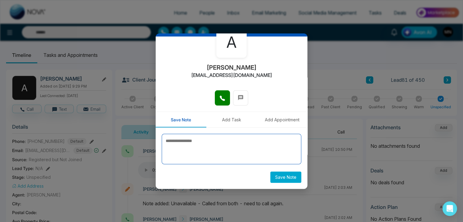
click at [250, 153] on textarea at bounding box center [232, 149] width 140 height 30
type textarea "**********"
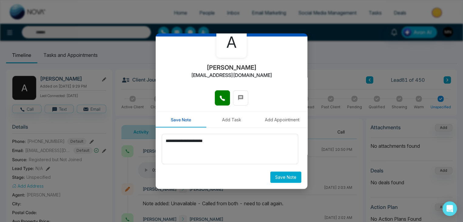
click at [279, 176] on button "Save Note" at bounding box center [285, 176] width 31 height 11
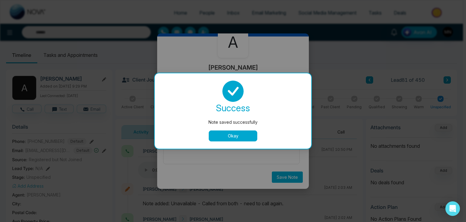
click at [236, 135] on button "Okay" at bounding box center [233, 135] width 49 height 11
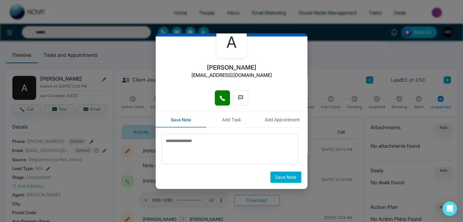
scroll to position [0, 0]
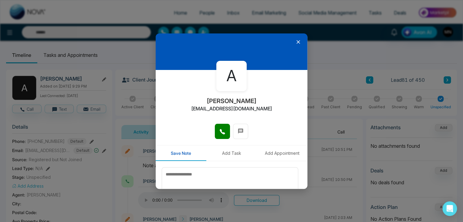
click at [297, 42] on icon at bounding box center [299, 42] width 4 height 4
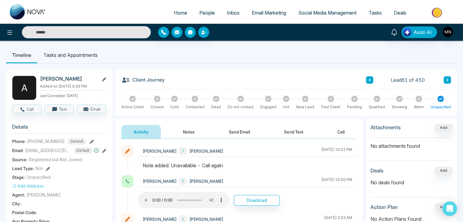
click at [73, 28] on input "text" at bounding box center [86, 32] width 129 height 12
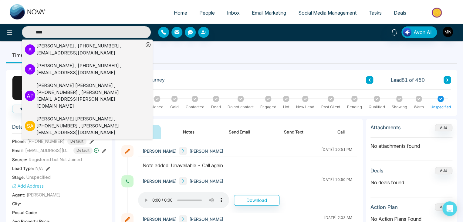
type input "****"
click at [61, 54] on div "[PERSON_NAME] , [PHONE_NUMBER] , [PERSON_NAME][EMAIL_ADDRESS][DOMAIN_NAME]" at bounding box center [89, 49] width 107 height 14
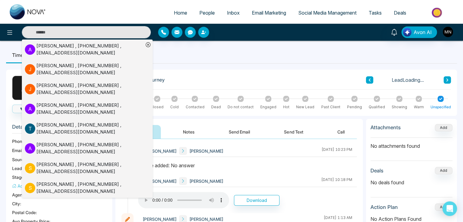
click at [219, 81] on div "Client Journey Lead Loading..." at bounding box center [286, 83] width 330 height 14
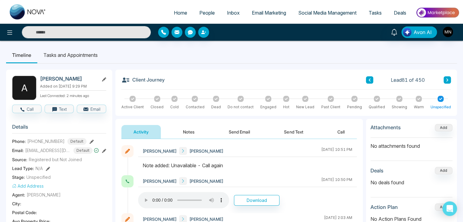
click at [48, 34] on input "text" at bounding box center [86, 32] width 129 height 12
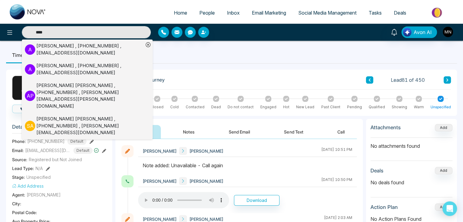
type input "****"
click at [59, 65] on div "Adam Yalonetsky , +14167080103 , ayalonetsky@bosleyrealestate.com" at bounding box center [89, 69] width 107 height 14
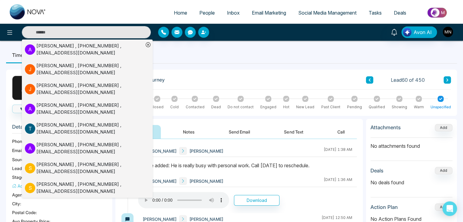
click at [245, 114] on div "Client Journey Lead 60 of 450 Active Client Closed Cold Contacted Dead Do not c…" at bounding box center [286, 93] width 342 height 46
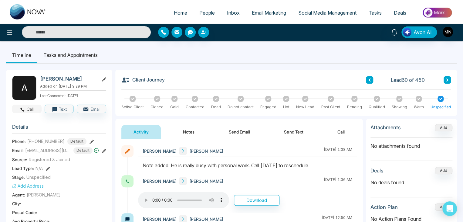
click at [22, 107] on icon "button" at bounding box center [22, 109] width 5 height 5
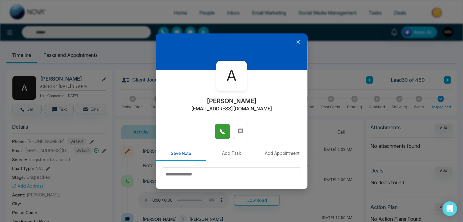
click at [220, 129] on icon at bounding box center [222, 131] width 5 height 5
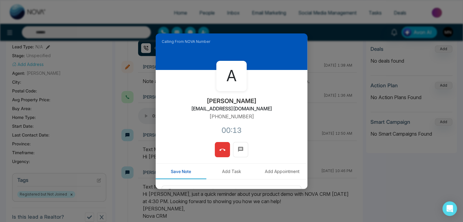
scroll to position [61, 0]
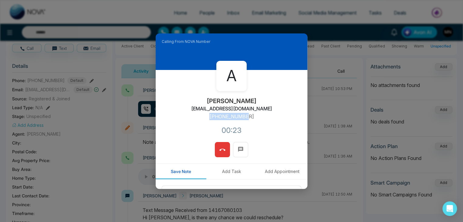
drag, startPoint x: 245, startPoint y: 117, endPoint x: 210, endPoint y: 120, distance: 35.0
click at [210, 120] on div "A Adam Yalonetsky ayalonetsky@bosleyrealestate.com +14167080103 00:23" at bounding box center [232, 106] width 152 height 72
copy p "[PHONE_NUMBER]"
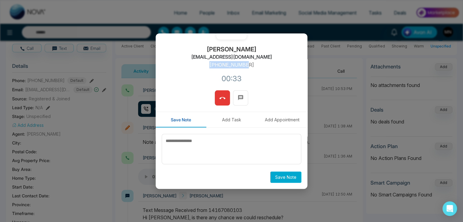
click at [226, 102] on button at bounding box center [222, 97] width 15 height 15
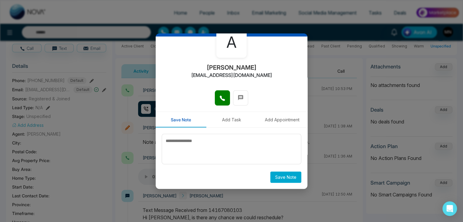
scroll to position [33, 0]
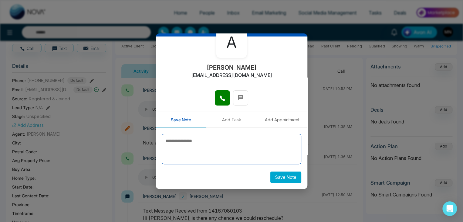
click at [242, 150] on textarea at bounding box center [232, 149] width 140 height 30
type textarea "**********"
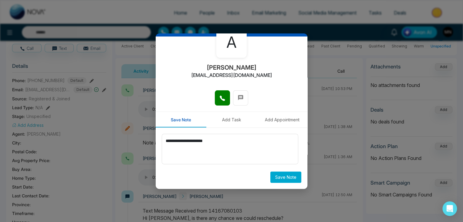
click at [277, 178] on button "Save Note" at bounding box center [285, 176] width 31 height 11
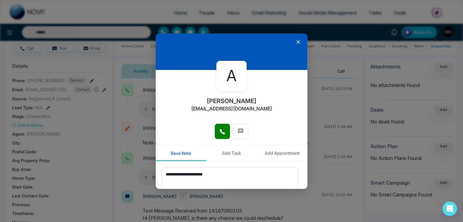
scroll to position [0, 0]
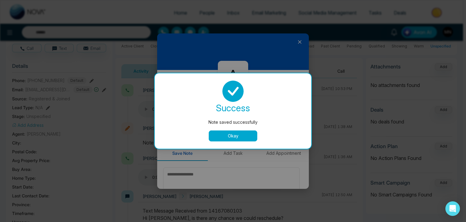
click at [236, 134] on button "Okay" at bounding box center [233, 135] width 49 height 11
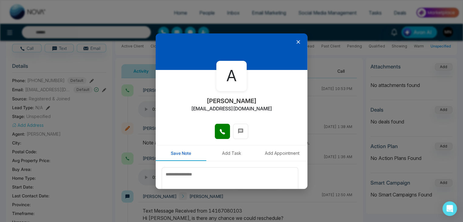
click at [295, 42] on icon at bounding box center [298, 42] width 6 height 6
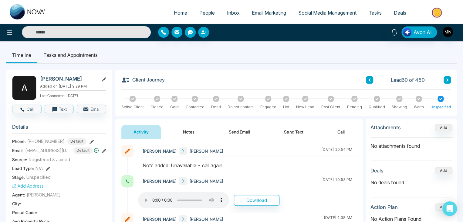
click at [87, 29] on input "text" at bounding box center [86, 32] width 129 height 12
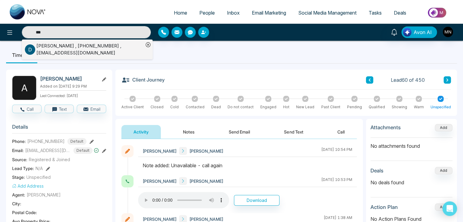
type input "***"
click at [82, 46] on div "DAE KANG , +16479393322 , brokerontario@gmail.com" at bounding box center [89, 49] width 107 height 14
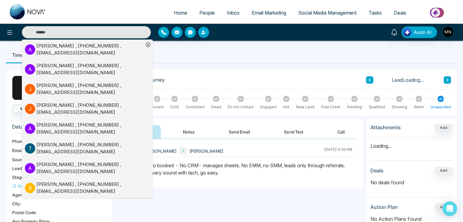
click at [210, 77] on div "Client Journey Lead Loading..." at bounding box center [286, 83] width 330 height 14
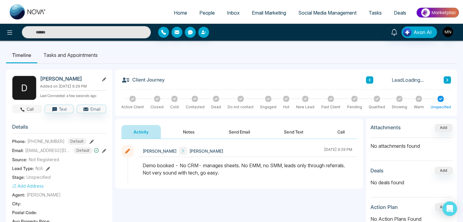
click at [27, 108] on button "Call" at bounding box center [26, 108] width 29 height 8
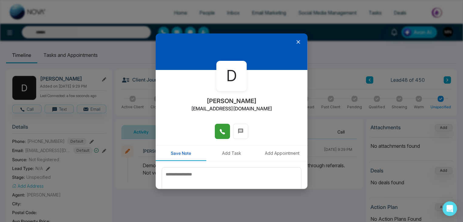
click at [222, 127] on span at bounding box center [222, 131] width 6 height 9
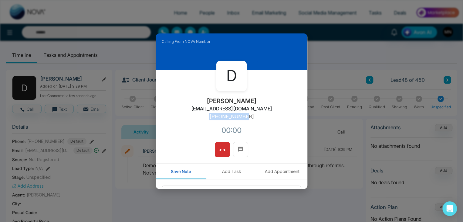
drag, startPoint x: 251, startPoint y: 117, endPoint x: 211, endPoint y: 118, distance: 40.7
click at [211, 118] on div "D DAE KANG brokerontario@gmail.com +16479393322 00:00" at bounding box center [232, 106] width 152 height 72
copy p "+16479393322"
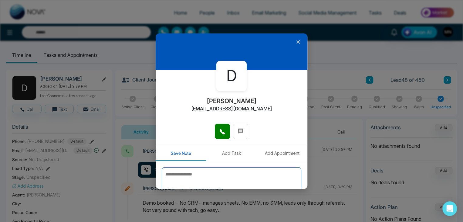
click at [202, 172] on textarea at bounding box center [232, 182] width 140 height 30
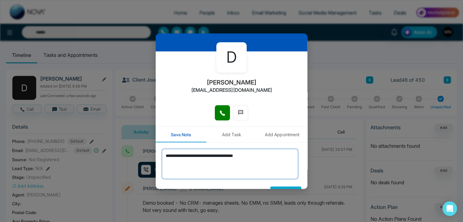
scroll to position [33, 0]
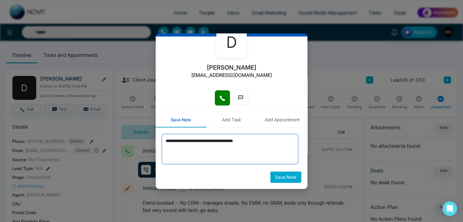
type textarea "**********"
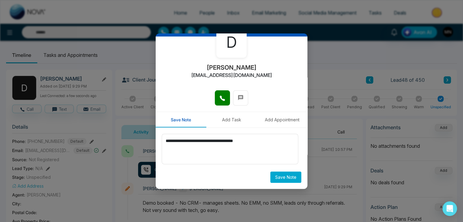
click at [275, 174] on button "Save Note" at bounding box center [285, 176] width 31 height 11
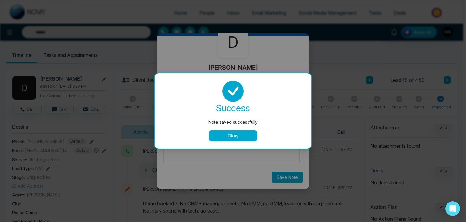
click at [255, 137] on button "Okay" at bounding box center [233, 135] width 49 height 11
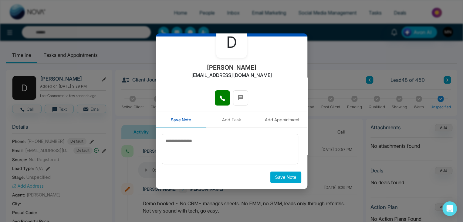
scroll to position [0, 0]
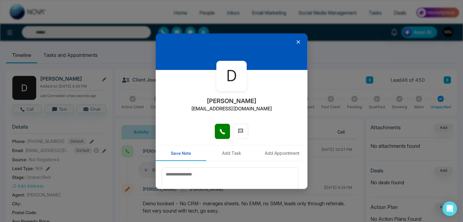
click at [297, 42] on icon at bounding box center [299, 42] width 4 height 4
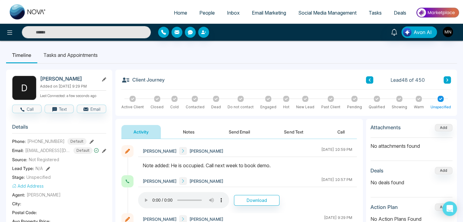
click at [88, 28] on input "text" at bounding box center [86, 32] width 129 height 12
type input "****"
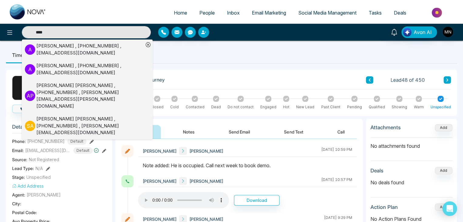
click at [54, 33] on input "****" at bounding box center [86, 32] width 129 height 12
type input "****"
click at [62, 56] on div "Adam Yalonetsky , +14167080103 , ayalonetsky@bosleyrealestate.com" at bounding box center [89, 49] width 107 height 14
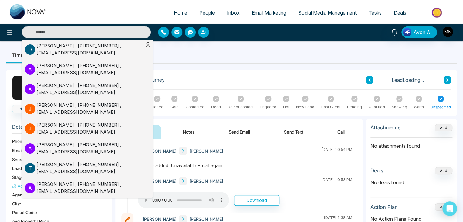
click at [68, 70] on div "Adam Yalonetsky , +14167080103 , ayalonetsky@bosleyrealestate.com" at bounding box center [89, 69] width 107 height 14
